Goal: Find specific page/section: Find specific page/section

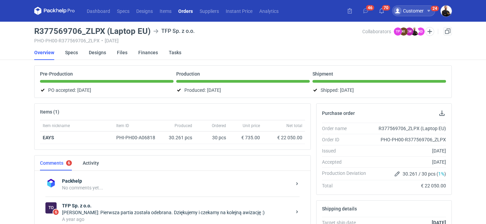
click at [421, 8] on div "Customer" at bounding box center [408, 11] width 30 height 8
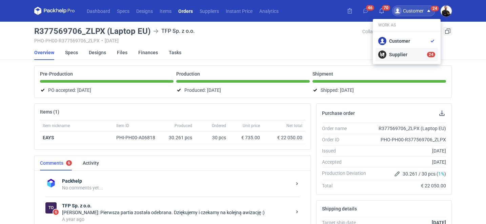
click at [406, 56] on div "Supplier 24" at bounding box center [406, 54] width 57 height 8
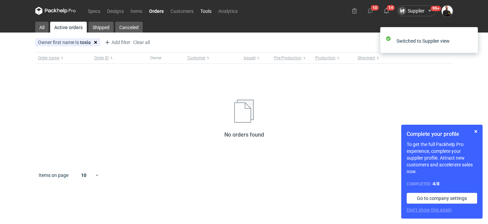
click at [207, 10] on link "Tools" at bounding box center [206, 11] width 18 height 8
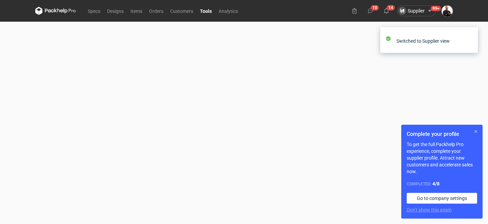
click at [476, 130] on button "button" at bounding box center [476, 131] width 8 height 8
